Goal: Task Accomplishment & Management: Manage account settings

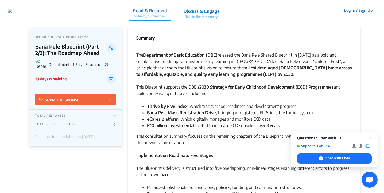
click at [352, 10] on button "Log In / Sign Up" at bounding box center [359, 10] width 36 height 8
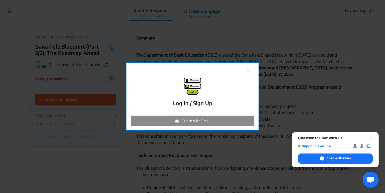
click at [209, 118] on p "Sign in with Email" at bounding box center [195, 121] width 29 height 6
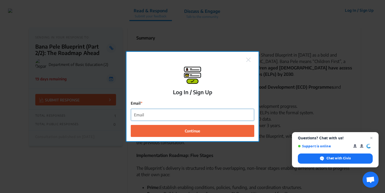
click at [208, 117] on input "Email" at bounding box center [192, 115] width 123 height 12
type input "[EMAIL_ADDRESS][DOMAIN_NAME]"
click at [131, 125] on button "Continue" at bounding box center [192, 131] width 123 height 12
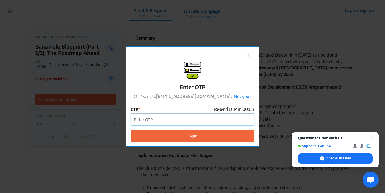
click at [205, 120] on input "OTP" at bounding box center [192, 120] width 123 height 12
type input "710486"
click at [131, 130] on button "Login" at bounding box center [192, 136] width 123 height 12
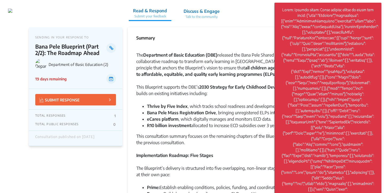
click at [227, 153] on div "Implementation Roadmap: Five Stages" at bounding box center [244, 158] width 216 height 13
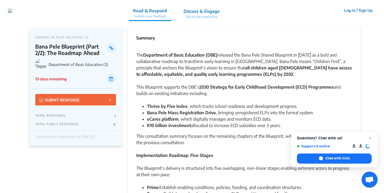
click at [348, 12] on button "Log In / Sign Up" at bounding box center [359, 10] width 36 height 8
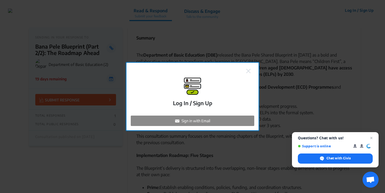
click at [211, 120] on div "Sign in with Email" at bounding box center [192, 121] width 123 height 10
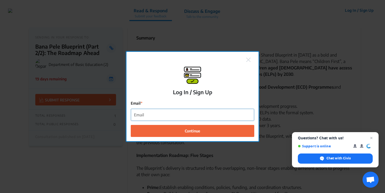
click at [211, 116] on input "Email" at bounding box center [192, 115] width 123 height 12
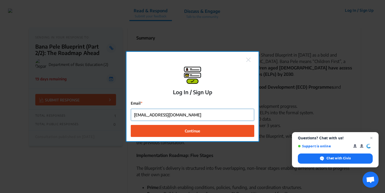
type input "[EMAIL_ADDRESS][DOMAIN_NAME]"
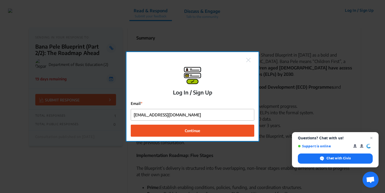
click at [218, 129] on button "Continue" at bounding box center [192, 131] width 123 height 12
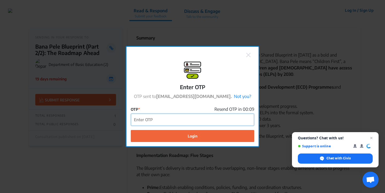
click at [214, 120] on input "OTP" at bounding box center [192, 120] width 123 height 12
click at [212, 119] on input "OTP" at bounding box center [192, 120] width 123 height 12
click at [131, 130] on button "Login" at bounding box center [192, 136] width 123 height 12
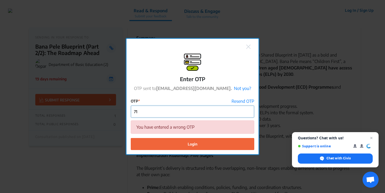
type input "7"
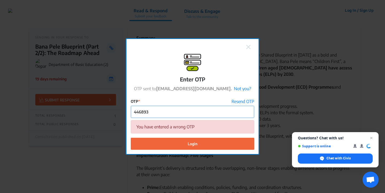
type input "446893"
click at [131, 138] on button "Login" at bounding box center [192, 144] width 123 height 12
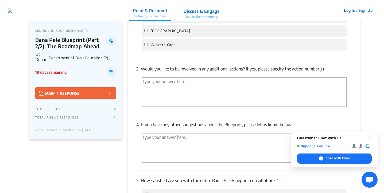
scroll to position [971, 0]
